Goal: Transaction & Acquisition: Purchase product/service

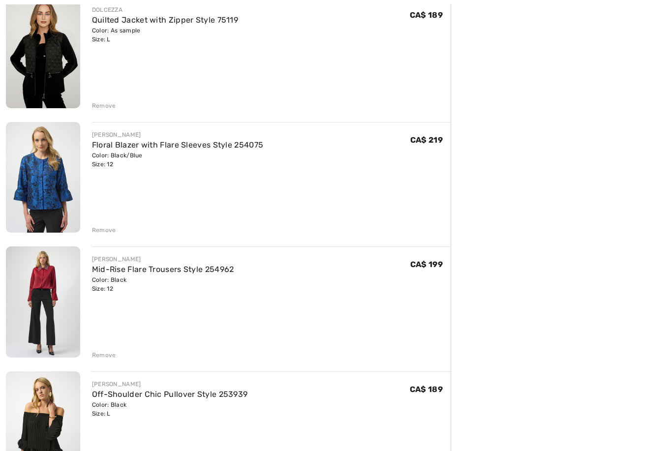
scroll to position [405, 0]
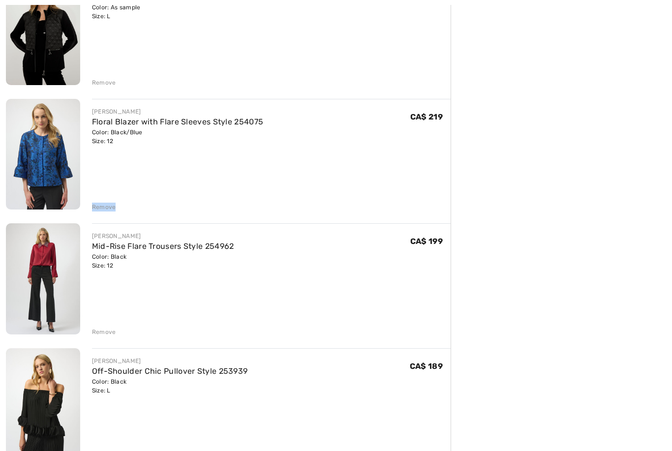
click at [48, 307] on img at bounding box center [43, 278] width 74 height 111
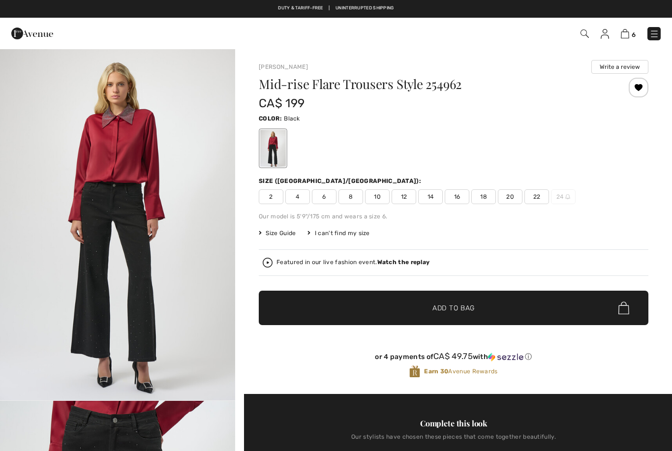
checkbox input "true"
click at [623, 34] on img at bounding box center [625, 33] width 8 height 9
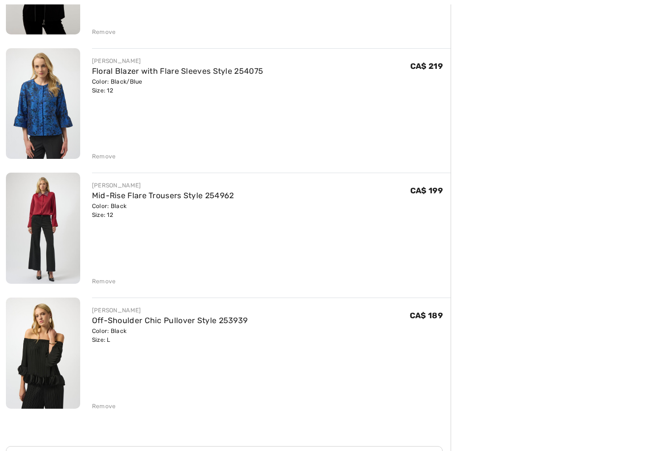
scroll to position [456, 0]
click at [102, 280] on div "Remove" at bounding box center [104, 281] width 24 height 9
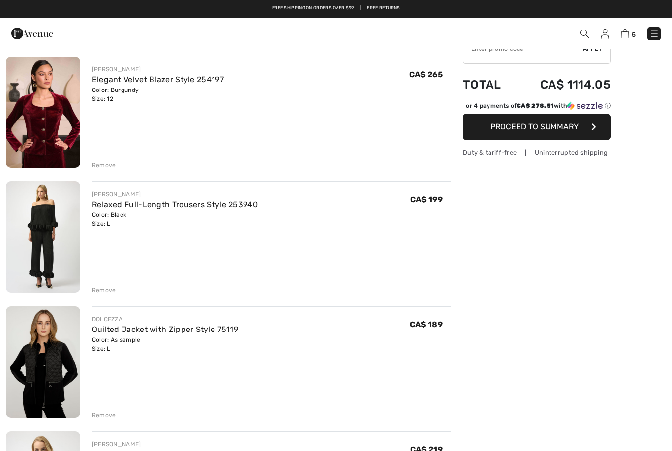
scroll to position [72, 0]
click at [171, 81] on link "Elegant Velvet Blazer Style 254197" at bounding box center [158, 79] width 132 height 9
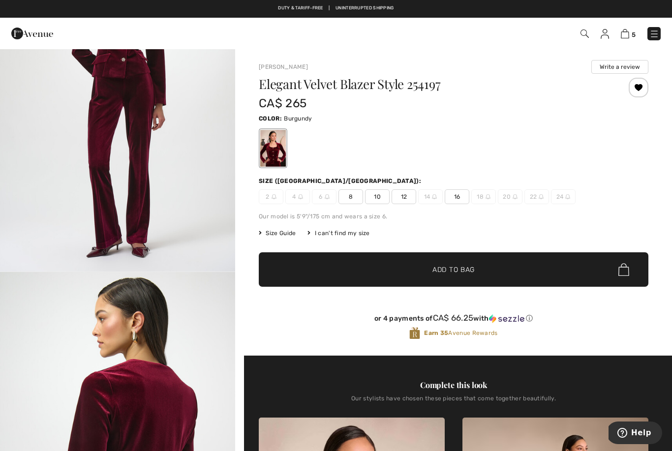
click at [278, 233] on span "Size Guide" at bounding box center [277, 233] width 37 height 9
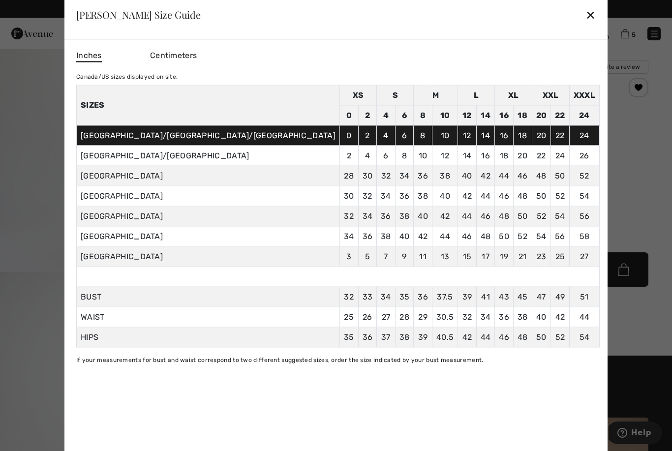
click at [586, 16] on div "✕" at bounding box center [591, 14] width 10 height 21
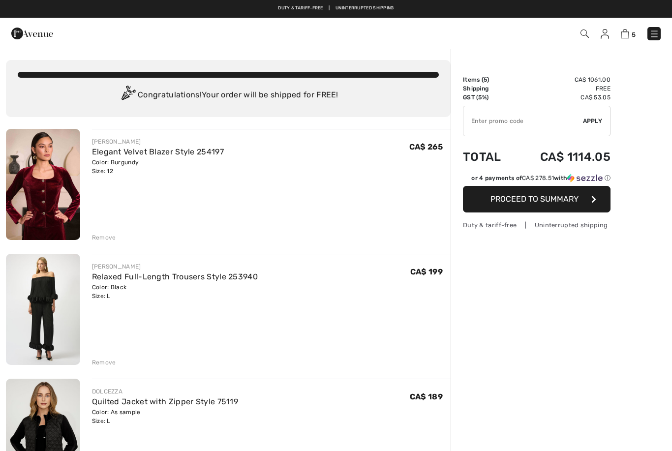
click at [557, 199] on span "Proceed to Summary" at bounding box center [535, 198] width 88 height 9
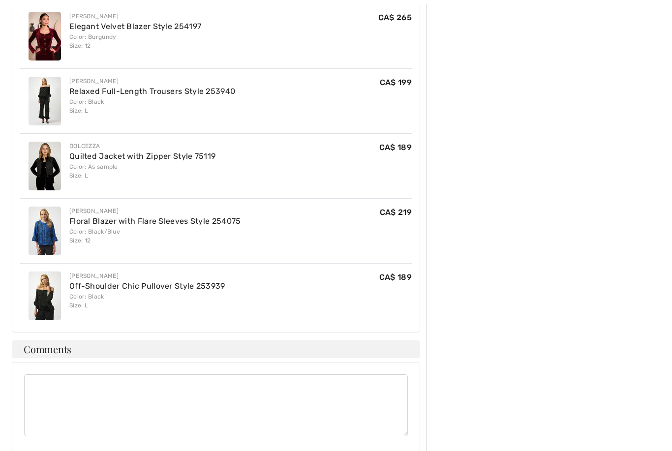
scroll to position [350, 0]
click at [92, 217] on link "Floral Blazer with Flare Sleeves Style 254075" at bounding box center [155, 221] width 172 height 9
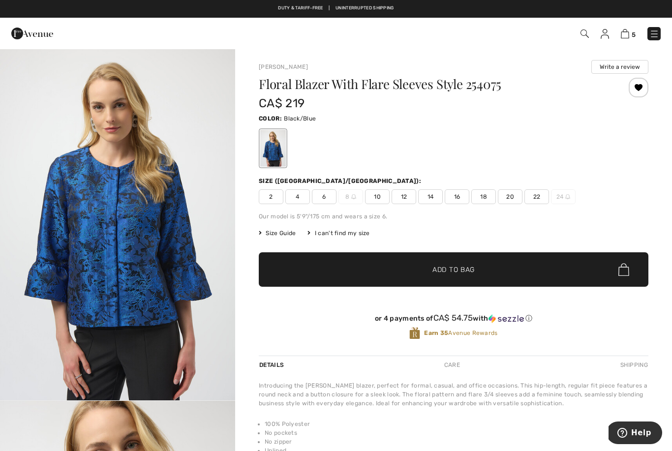
click at [629, 32] on img at bounding box center [625, 33] width 8 height 9
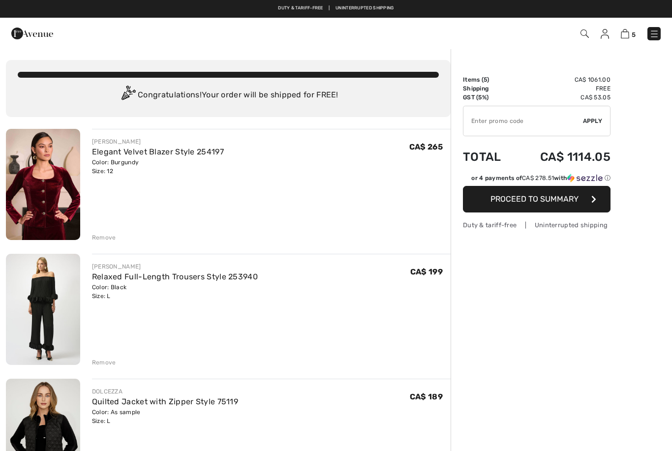
click at [108, 240] on div "Remove" at bounding box center [104, 237] width 24 height 9
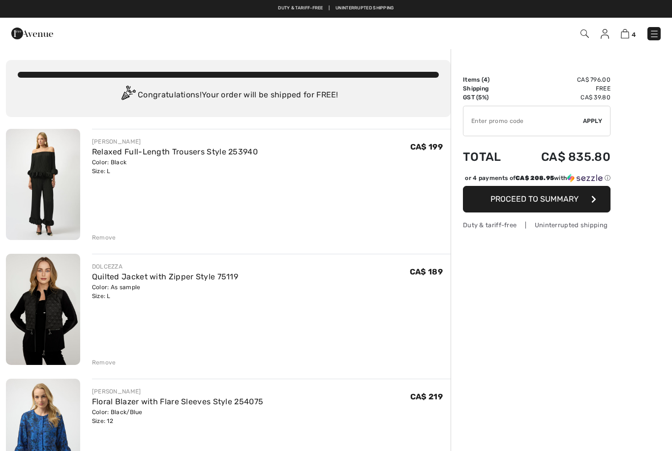
click at [587, 210] on button "Proceed to Summary" at bounding box center [537, 199] width 148 height 27
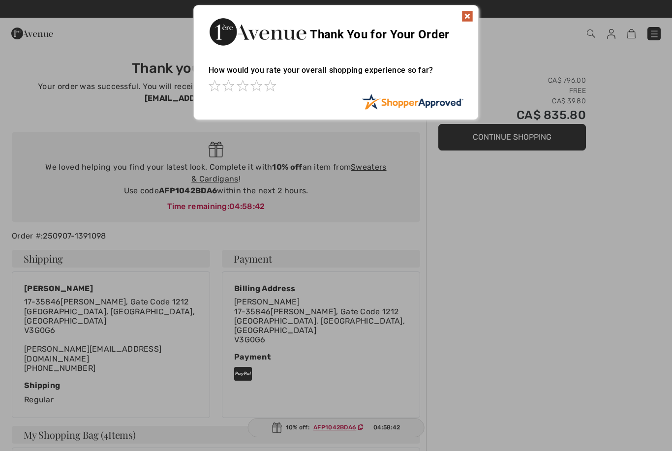
click at [466, 18] on img at bounding box center [468, 16] width 12 height 12
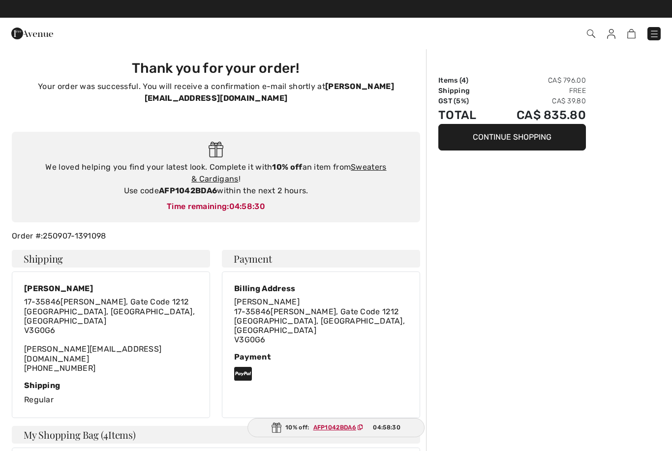
click at [565, 140] on button "Continue Shopping" at bounding box center [513, 137] width 148 height 27
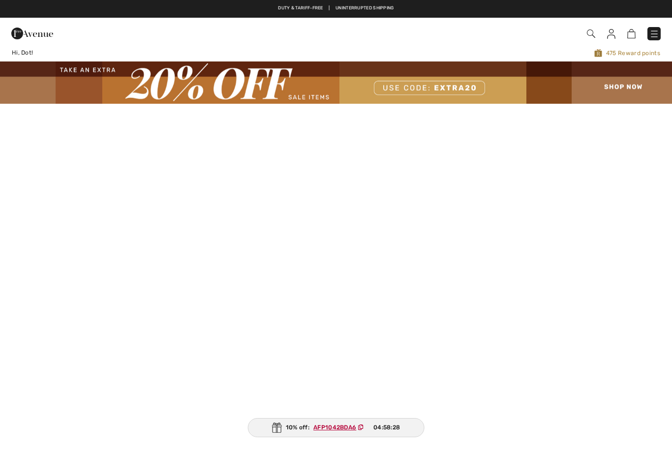
checkbox input "true"
click at [609, 36] on img at bounding box center [611, 34] width 8 height 10
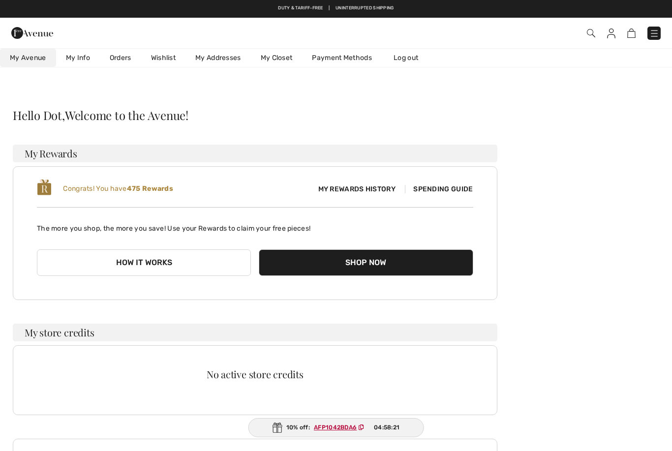
click at [128, 53] on link "Orders" at bounding box center [120, 58] width 41 height 18
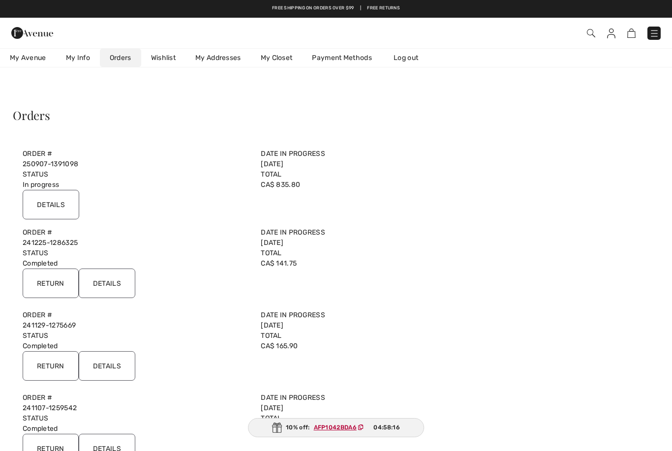
click at [50, 202] on input "Details" at bounding box center [51, 205] width 57 height 30
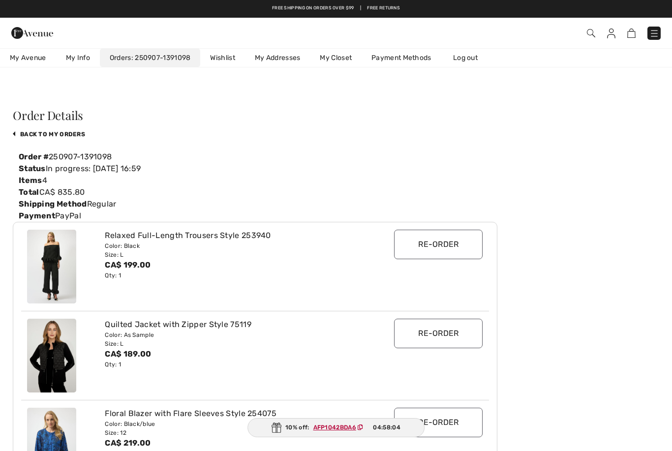
click at [225, 51] on link "Wishlist" at bounding box center [222, 58] width 44 height 18
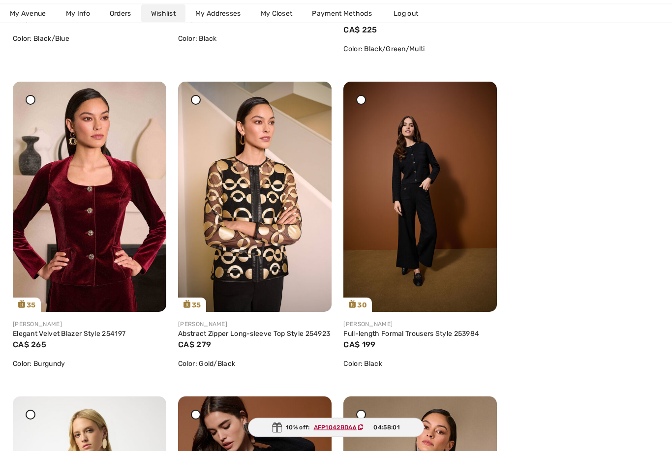
scroll to position [442, 0]
click at [94, 332] on link "Elegant Velvet Blazer Style 254197" at bounding box center [69, 334] width 113 height 8
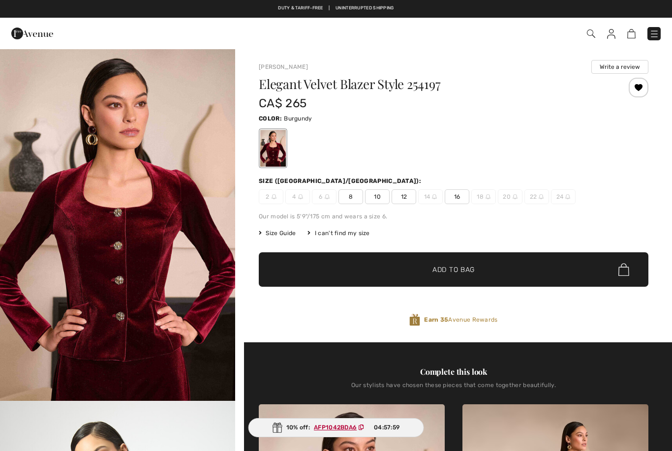
checkbox input "true"
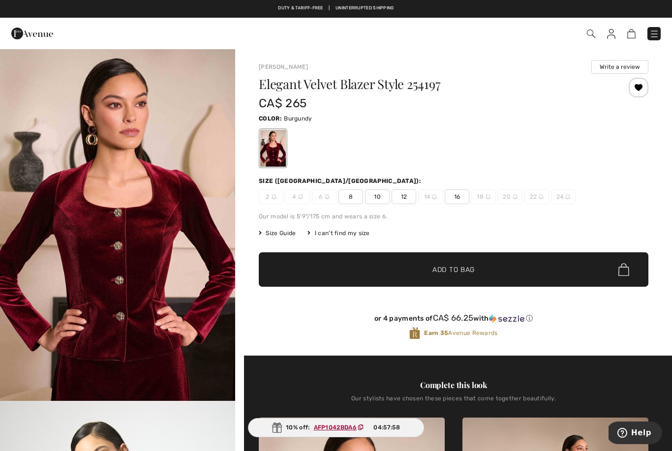
click at [432, 201] on span "14" at bounding box center [430, 197] width 25 height 15
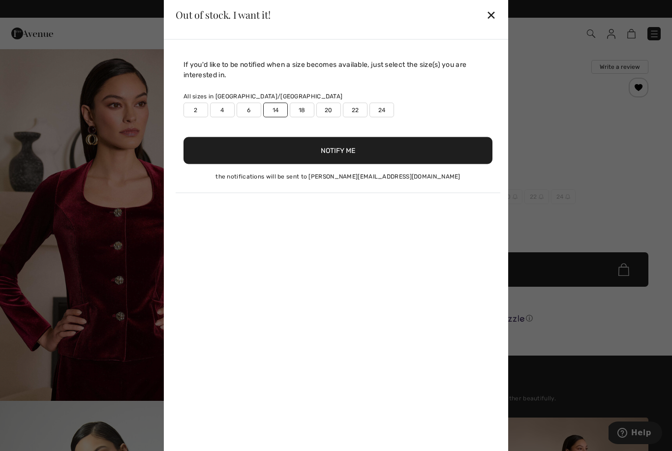
click at [436, 155] on button "Notify Me" at bounding box center [338, 150] width 309 height 27
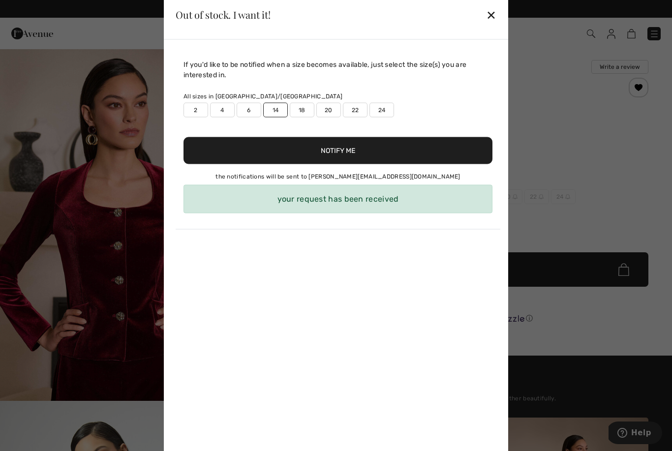
click at [488, 19] on div "✕" at bounding box center [491, 14] width 10 height 21
